Goal: Information Seeking & Learning: Find specific fact

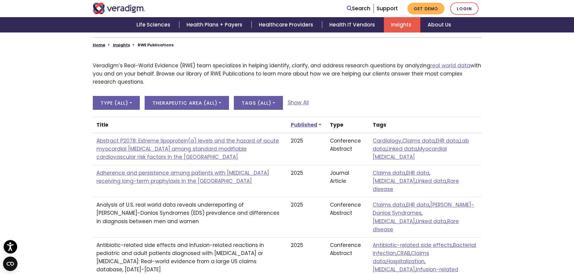
scroll to position [60, 0]
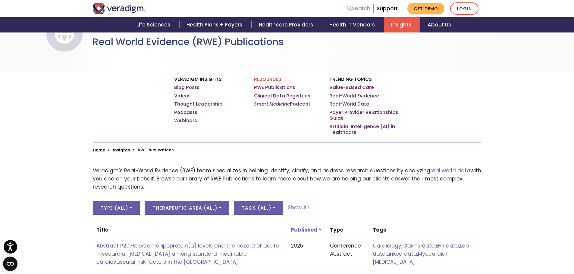
click at [360, 10] on link "Search" at bounding box center [359, 9] width 24 height 8
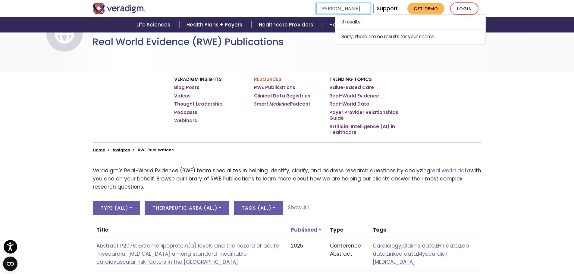
type input "[PERSON_NAME]"
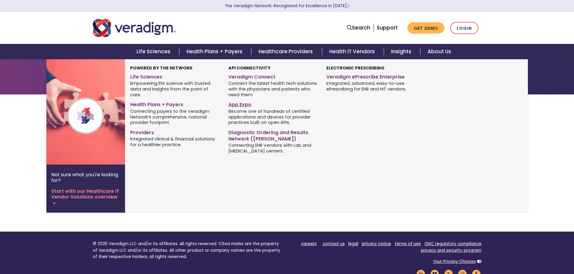
type input "[PERSON_NAME]"
